Goal: Task Accomplishment & Management: Use online tool/utility

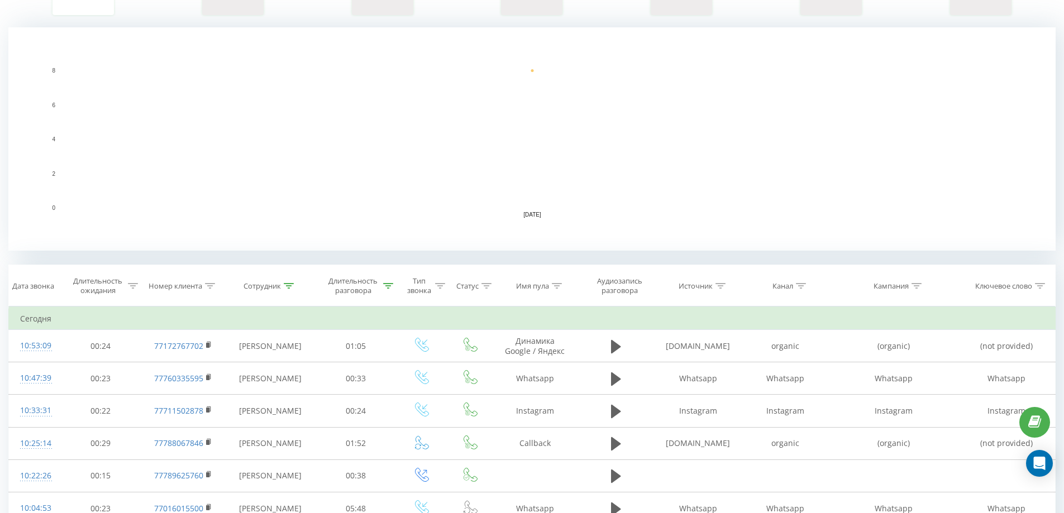
scroll to position [223, 0]
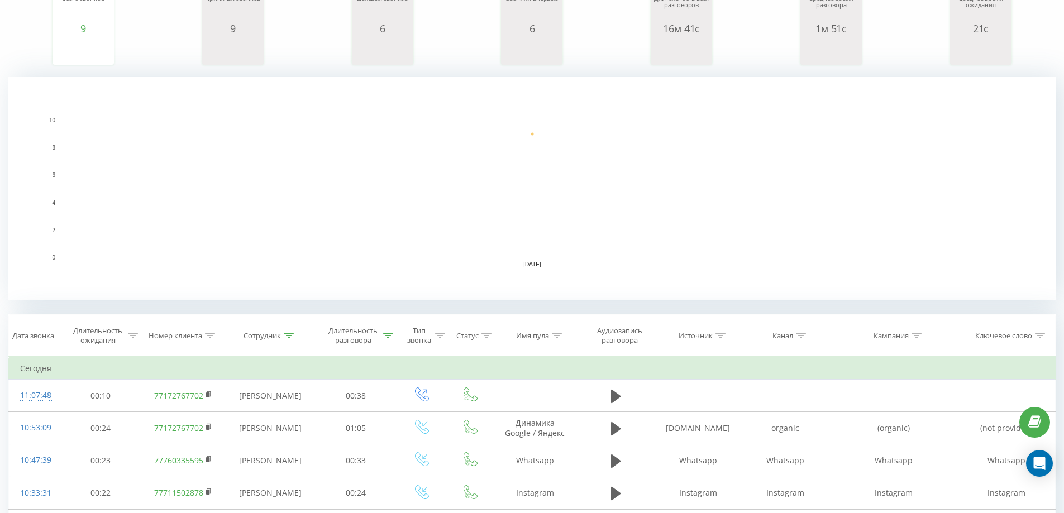
scroll to position [112, 0]
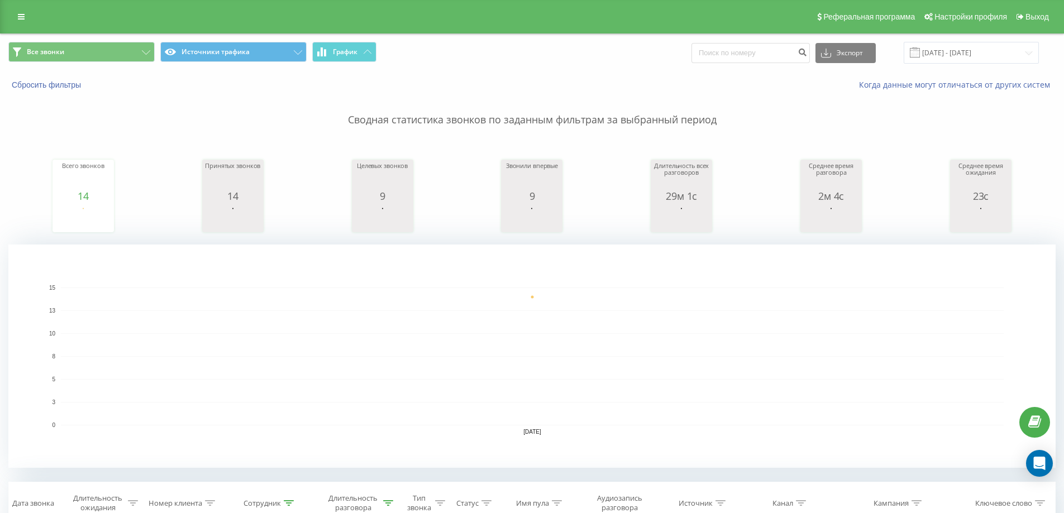
click at [630, 327] on rect "A chart." at bounding box center [532, 357] width 943 height 138
click at [950, 51] on input "[DATE] - [DATE]" at bounding box center [971, 53] width 135 height 22
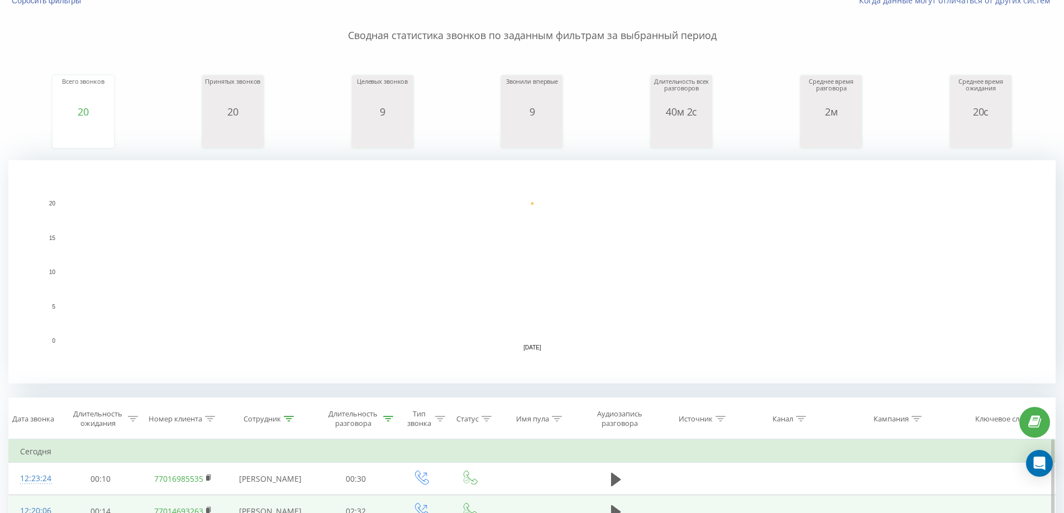
scroll to position [168, 0]
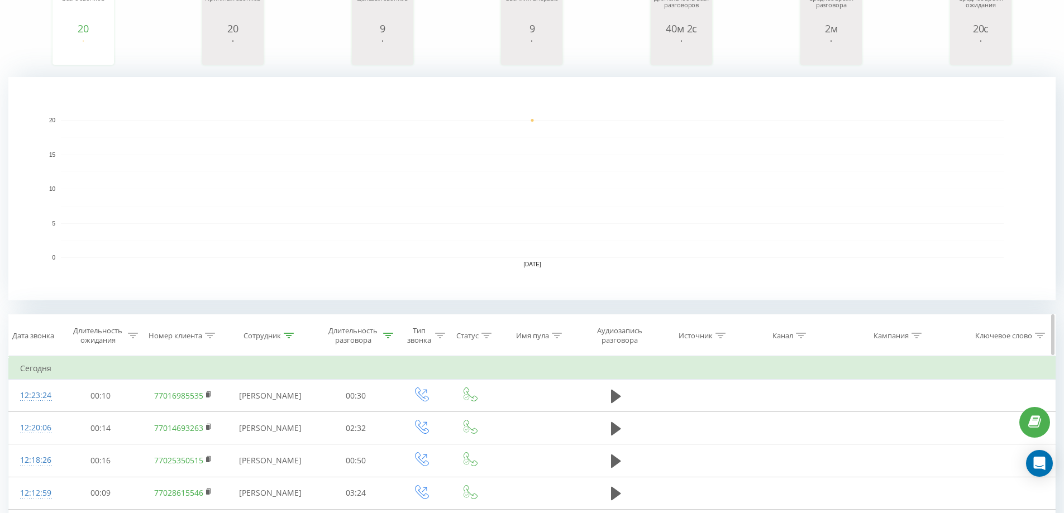
click at [293, 336] on icon at bounding box center [289, 336] width 10 height 6
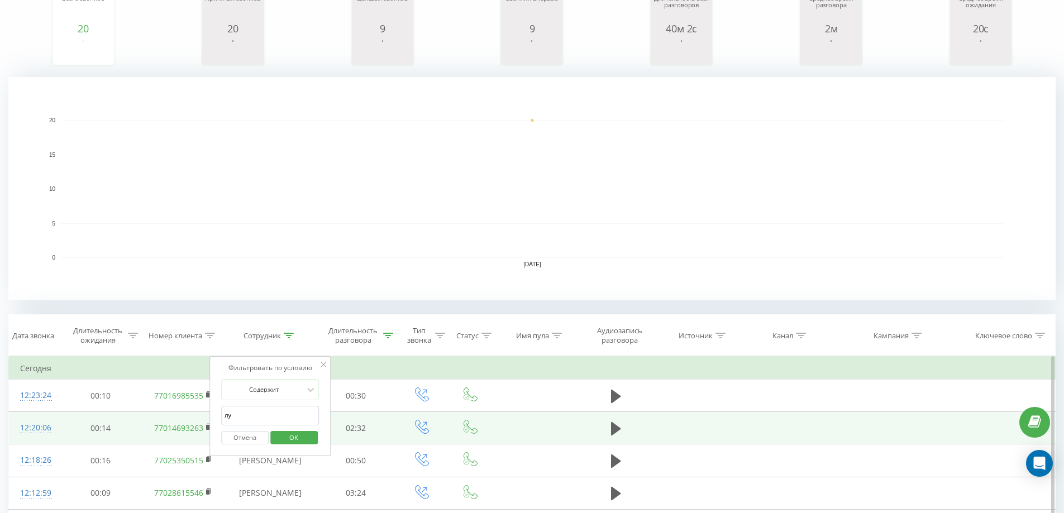
drag, startPoint x: 274, startPoint y: 419, endPoint x: 195, endPoint y: 422, distance: 78.8
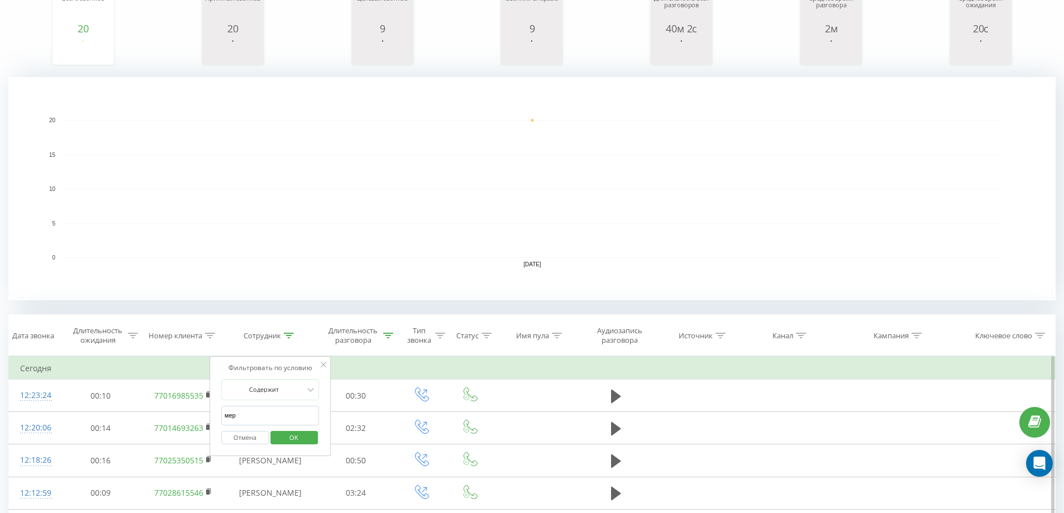
click at [300, 437] on span "OK" at bounding box center [293, 437] width 31 height 17
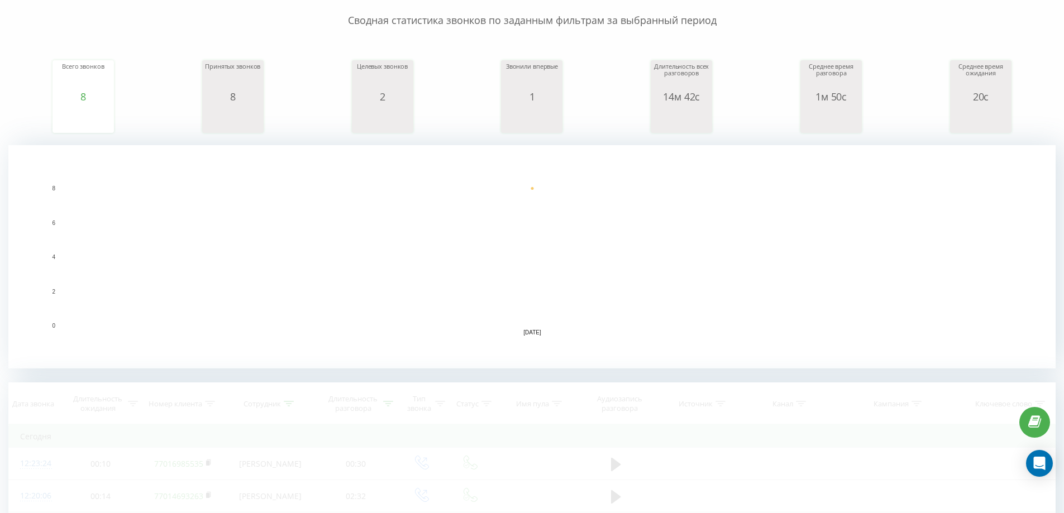
scroll to position [112, 0]
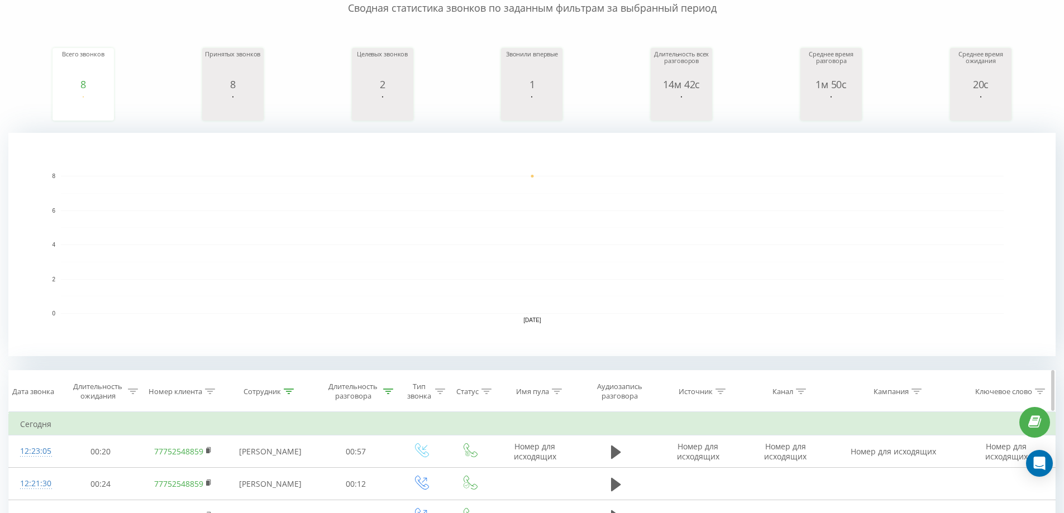
click at [291, 399] on th "Сотрудник" at bounding box center [270, 391] width 90 height 41
click at [288, 391] on icon at bounding box center [289, 392] width 10 height 6
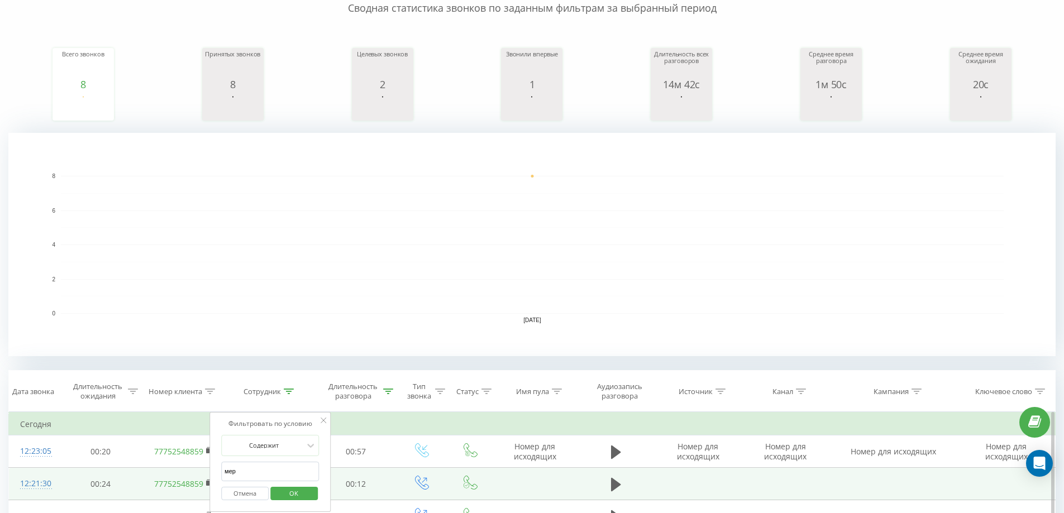
drag, startPoint x: 268, startPoint y: 471, endPoint x: 187, endPoint y: 476, distance: 81.1
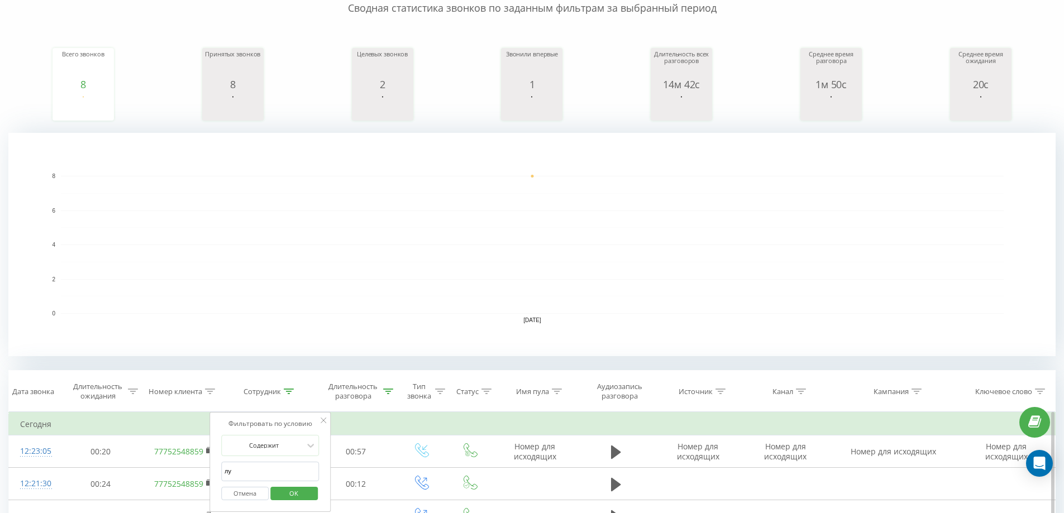
type input "лу"
click at [300, 486] on span "OK" at bounding box center [293, 493] width 31 height 17
